Goal: Transaction & Acquisition: Purchase product/service

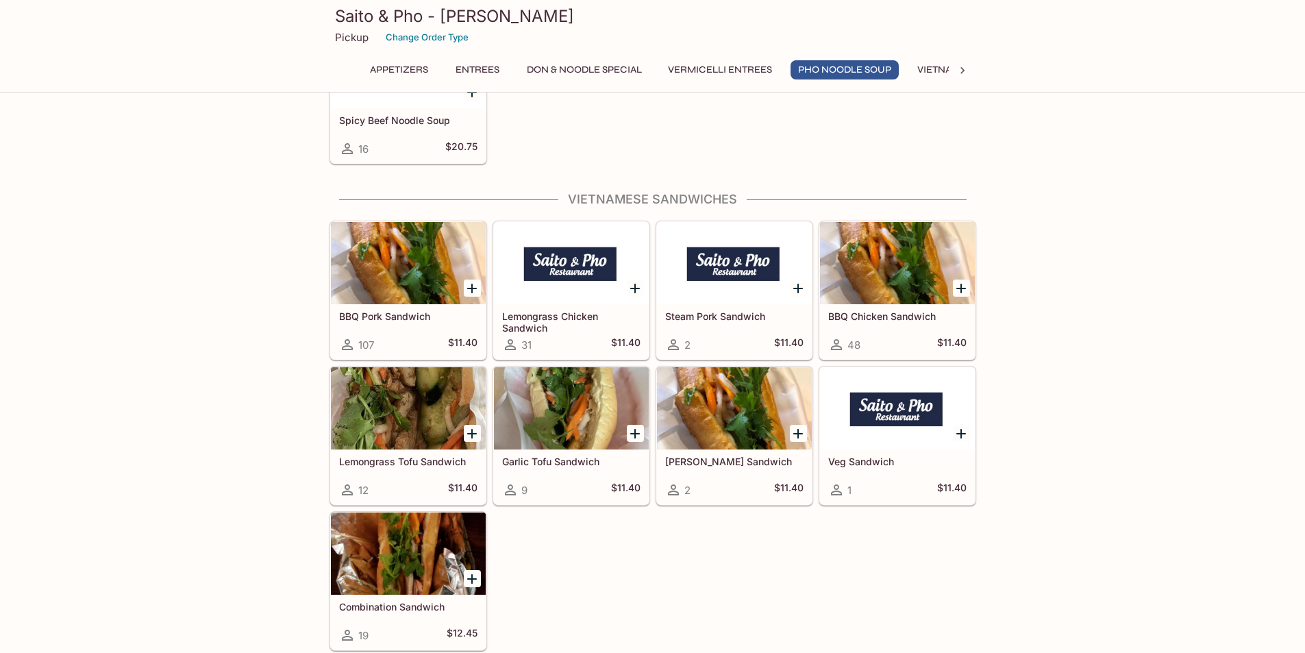
scroll to position [3700, 0]
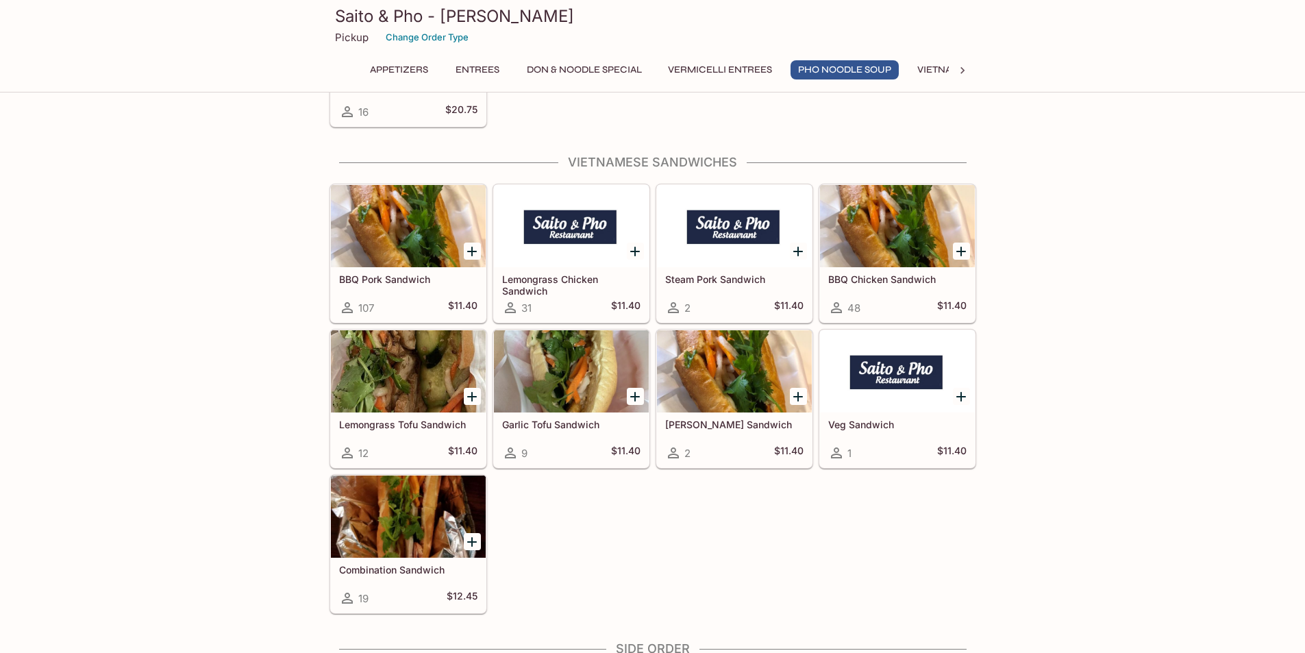
click at [388, 503] on div at bounding box center [408, 516] width 155 height 82
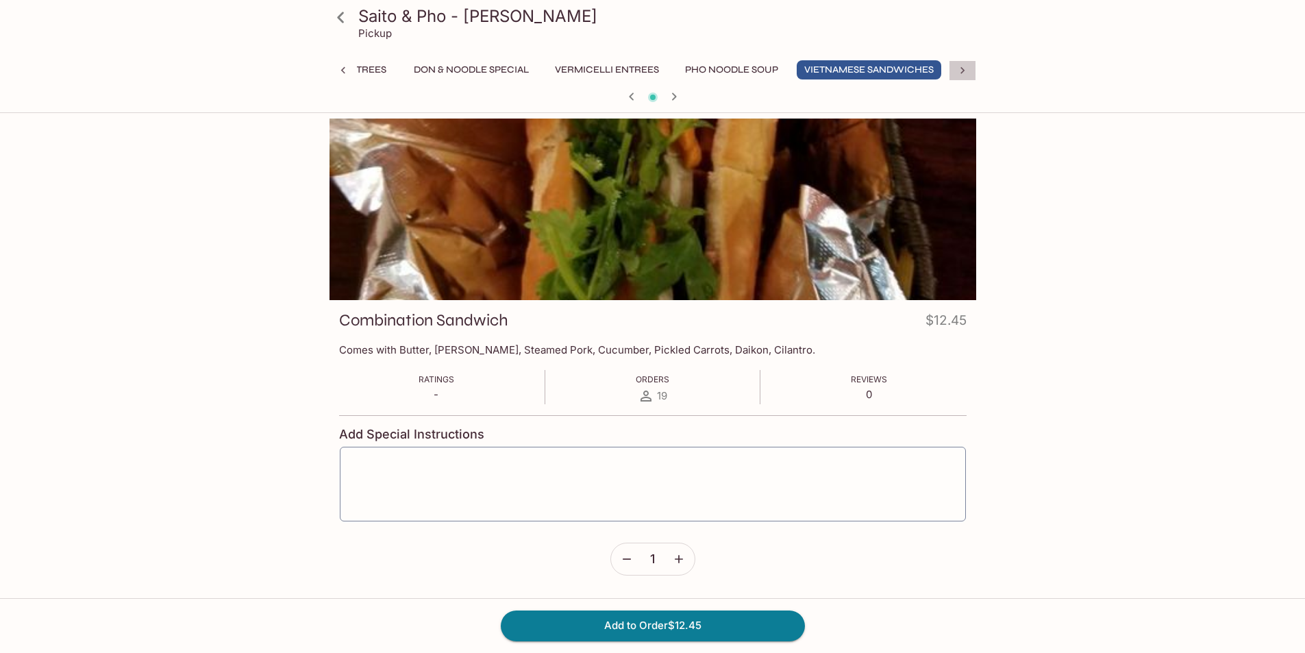
click at [960, 65] on icon at bounding box center [963, 71] width 14 height 14
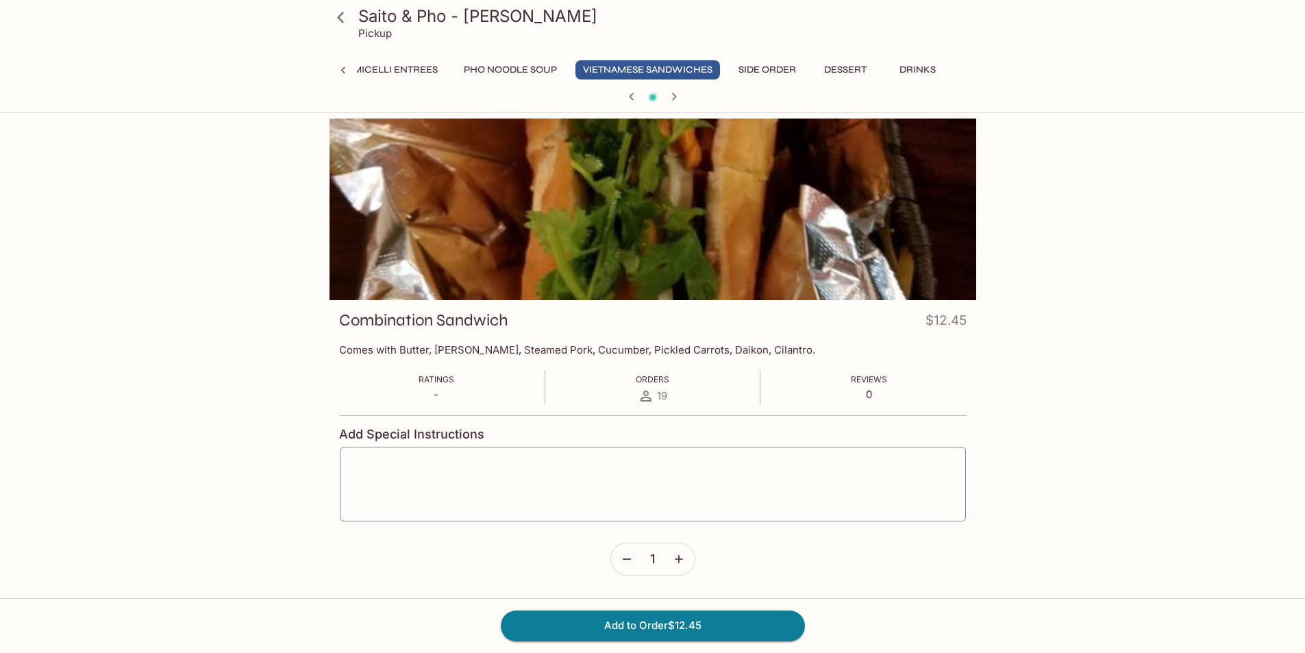
click at [773, 71] on button "Side Order" at bounding box center [767, 69] width 73 height 19
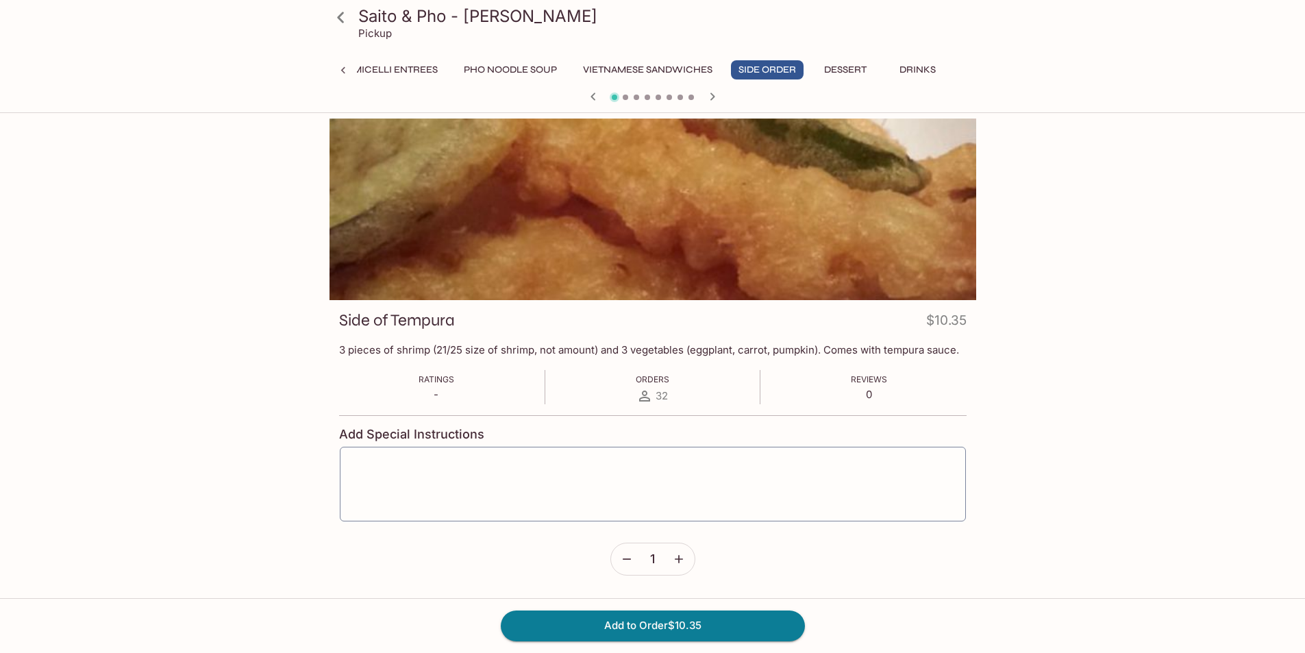
click at [825, 69] on button "Dessert" at bounding box center [846, 69] width 62 height 19
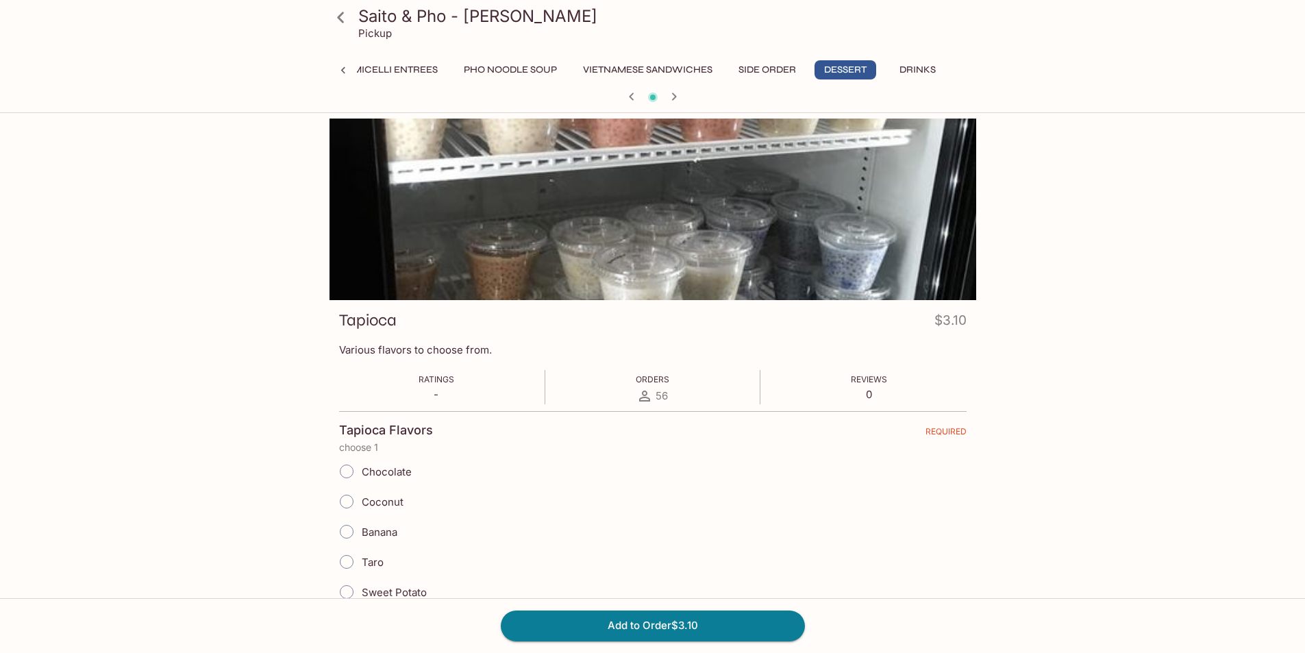
click at [906, 61] on button "Drinks" at bounding box center [918, 69] width 62 height 19
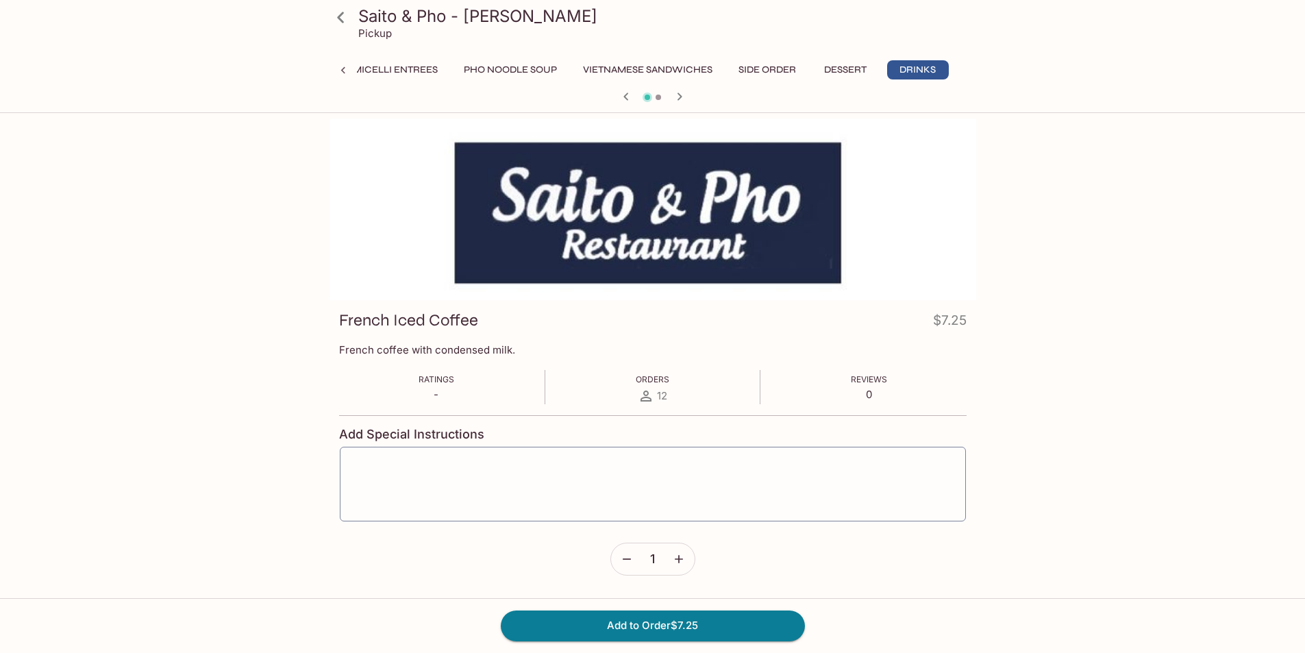
click at [464, 65] on button "Pho Noodle Soup" at bounding box center [510, 69] width 108 height 19
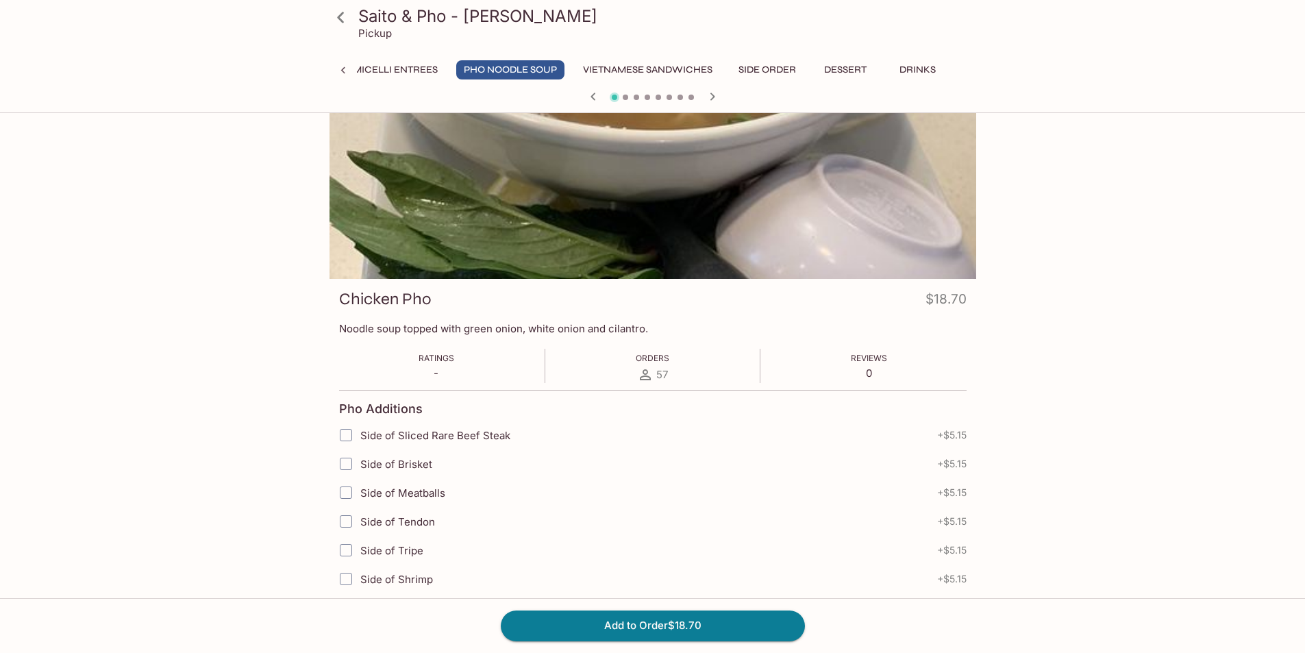
scroll to position [0, 0]
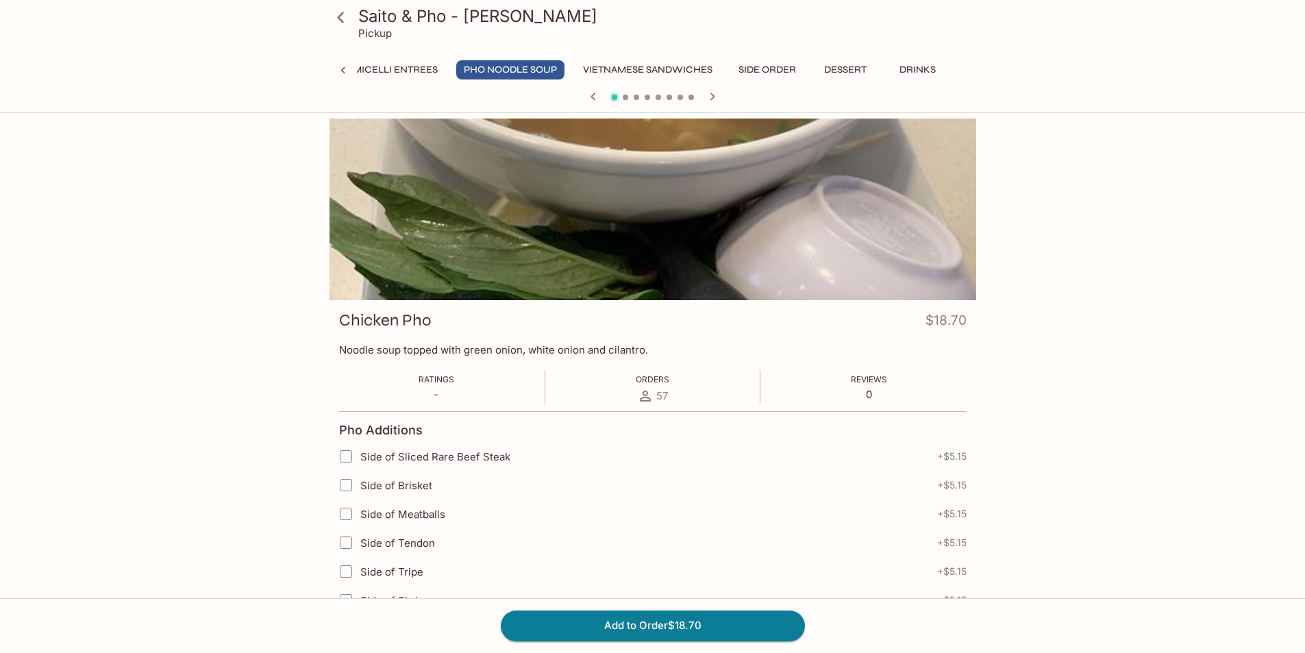
click at [341, 64] on icon at bounding box center [343, 71] width 14 height 14
click at [342, 21] on icon at bounding box center [340, 17] width 7 height 11
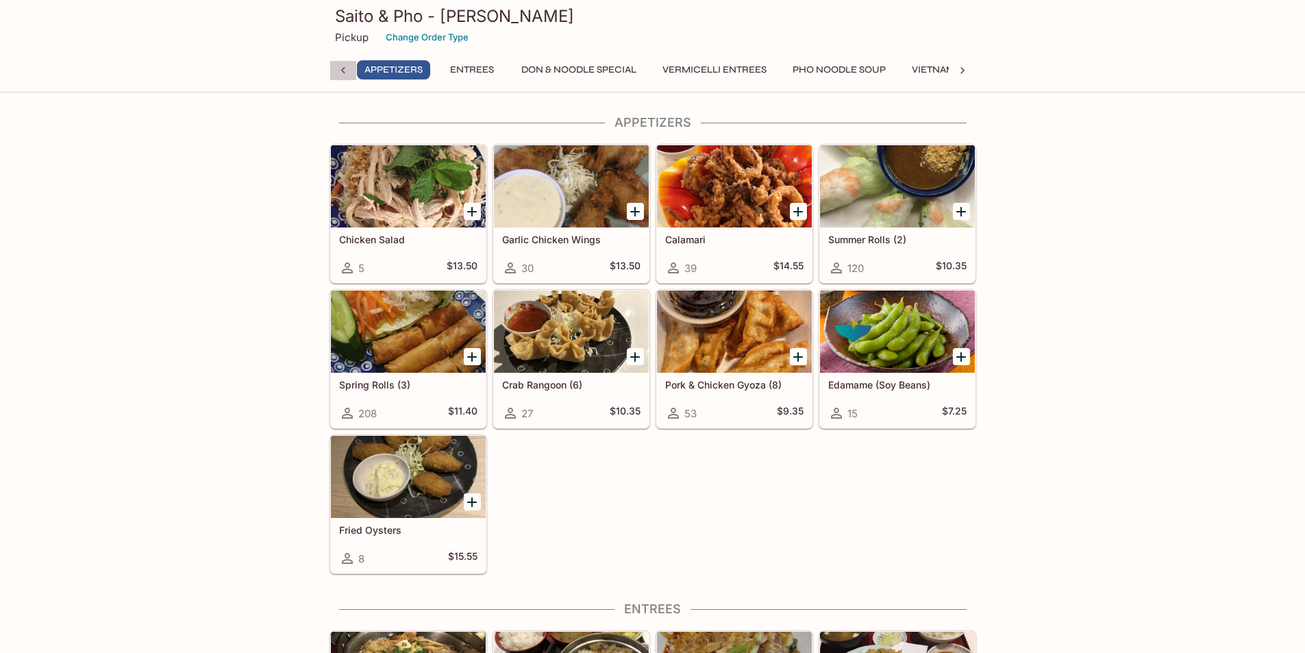
click at [341, 72] on icon at bounding box center [343, 71] width 14 height 14
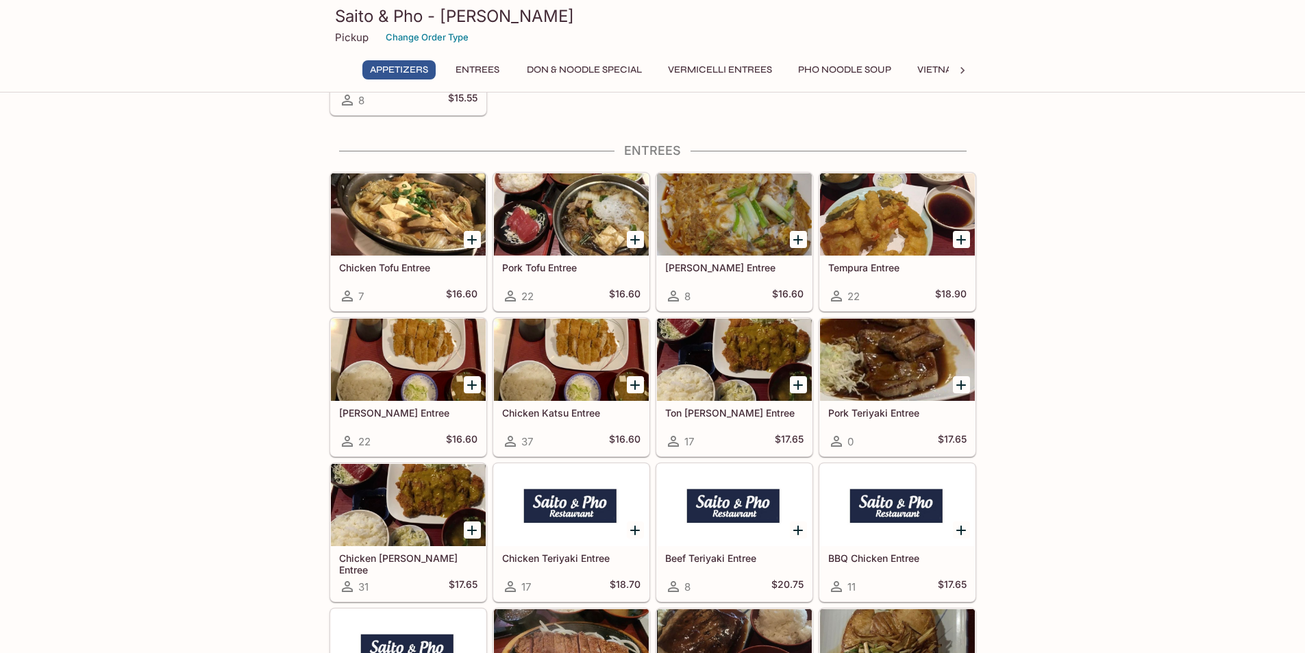
scroll to position [480, 0]
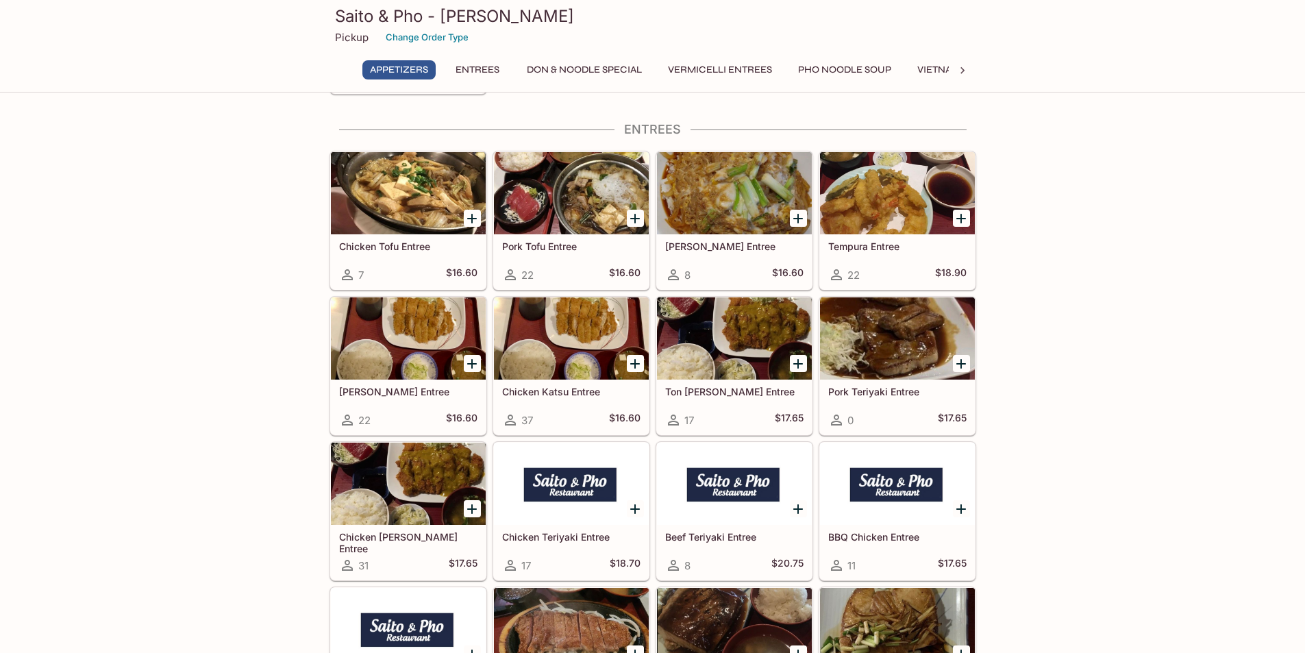
click at [726, 389] on h5 "Ton [PERSON_NAME] Entree" at bounding box center [734, 392] width 138 height 12
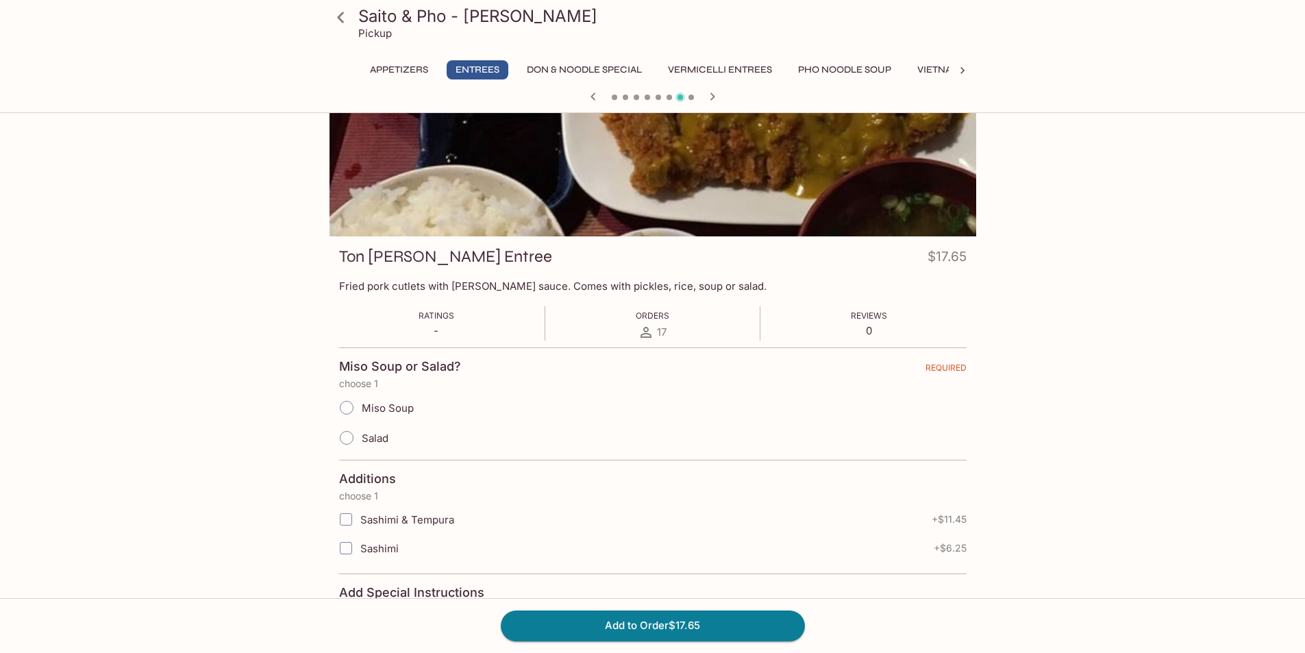
scroll to position [69, 0]
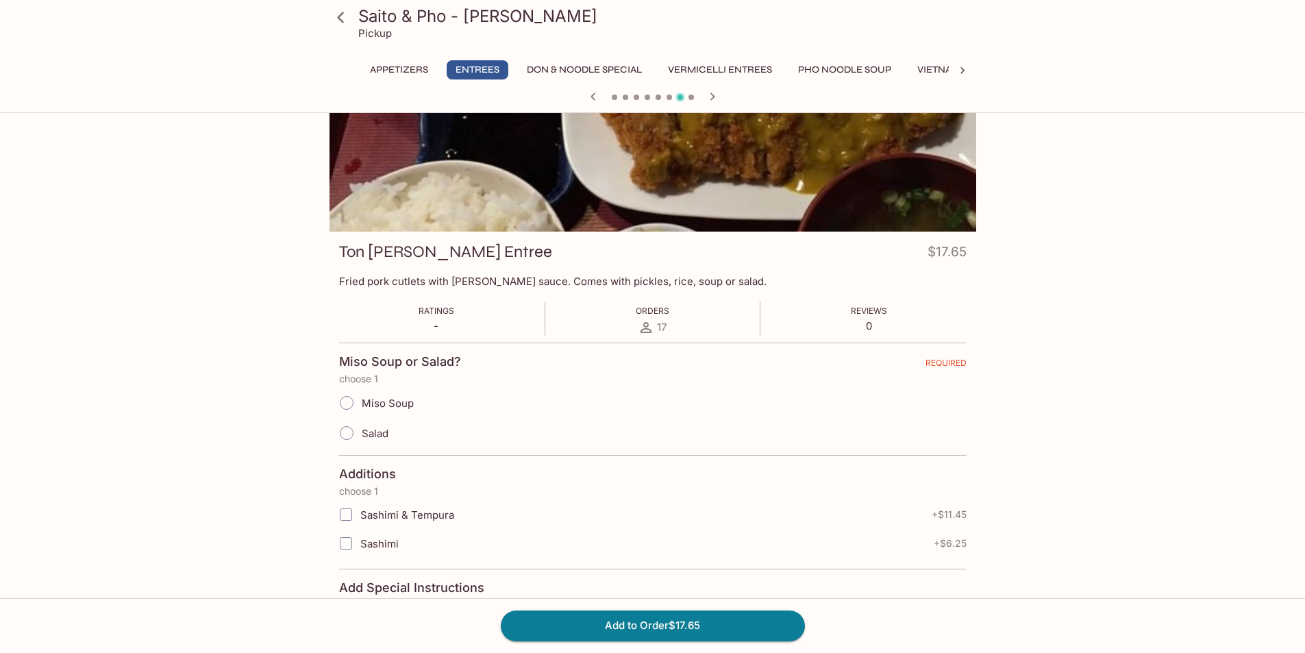
click at [355, 406] on input "Miso Soup" at bounding box center [346, 402] width 29 height 29
radio input "true"
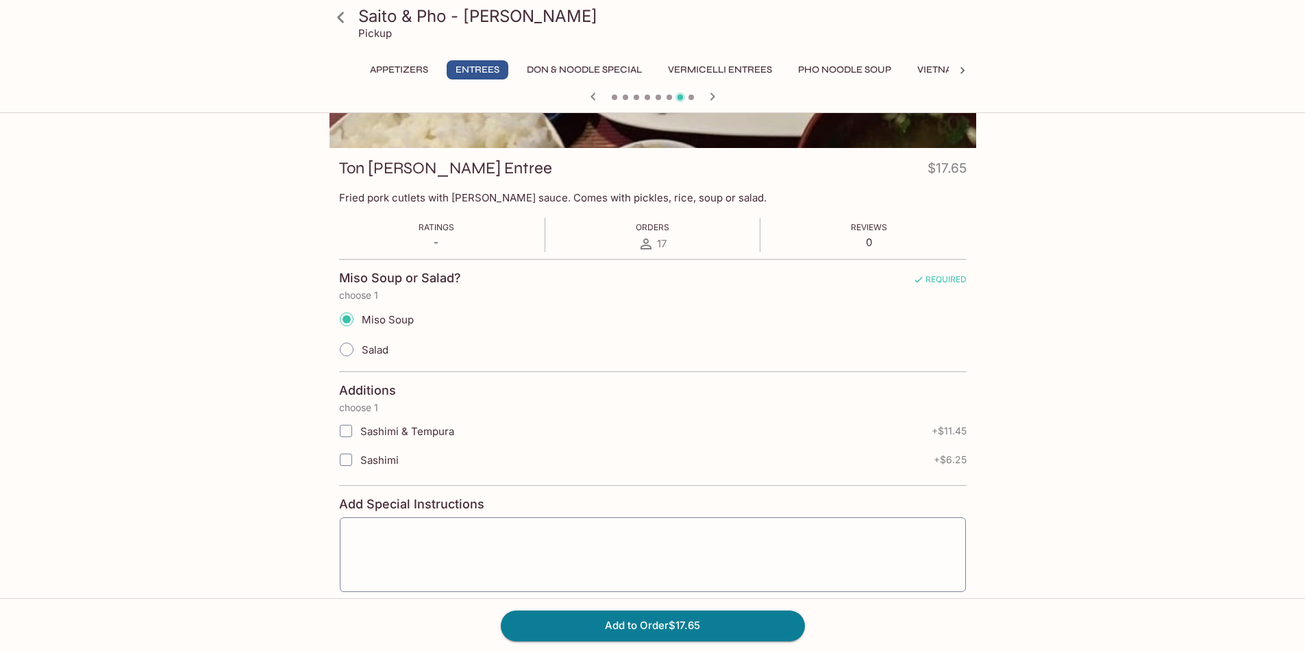
scroll to position [0, 0]
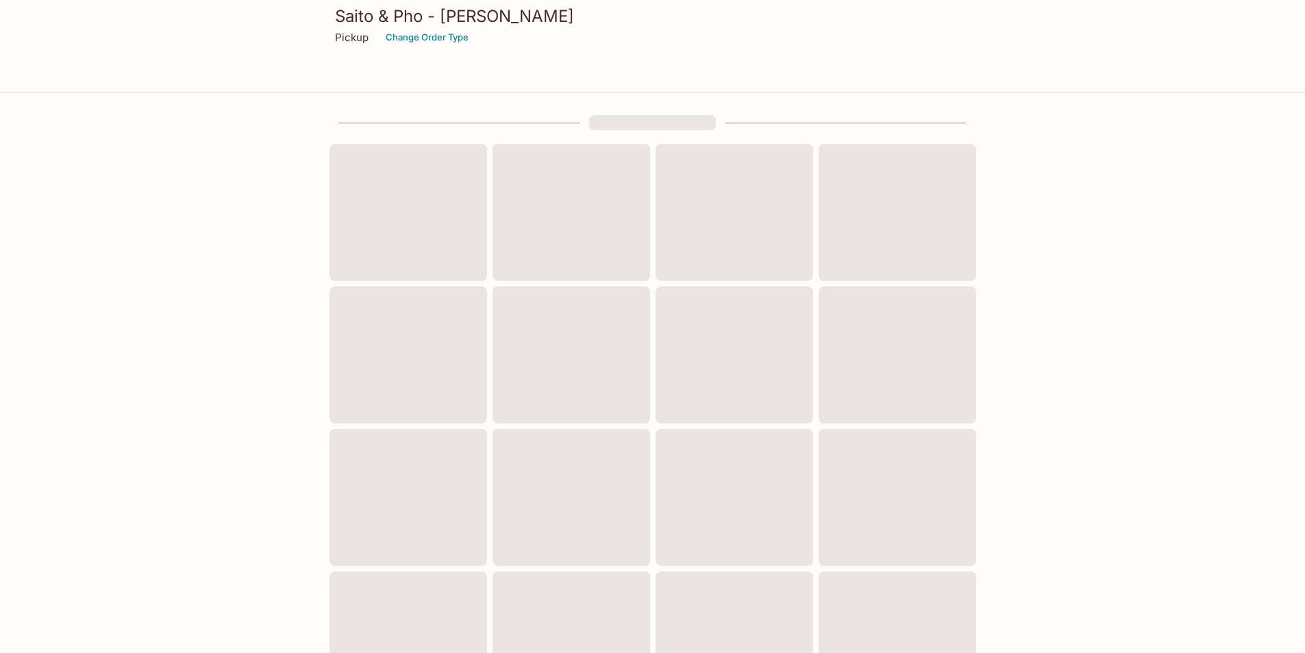
scroll to position [341, 0]
